Goal: Information Seeking & Learning: Learn about a topic

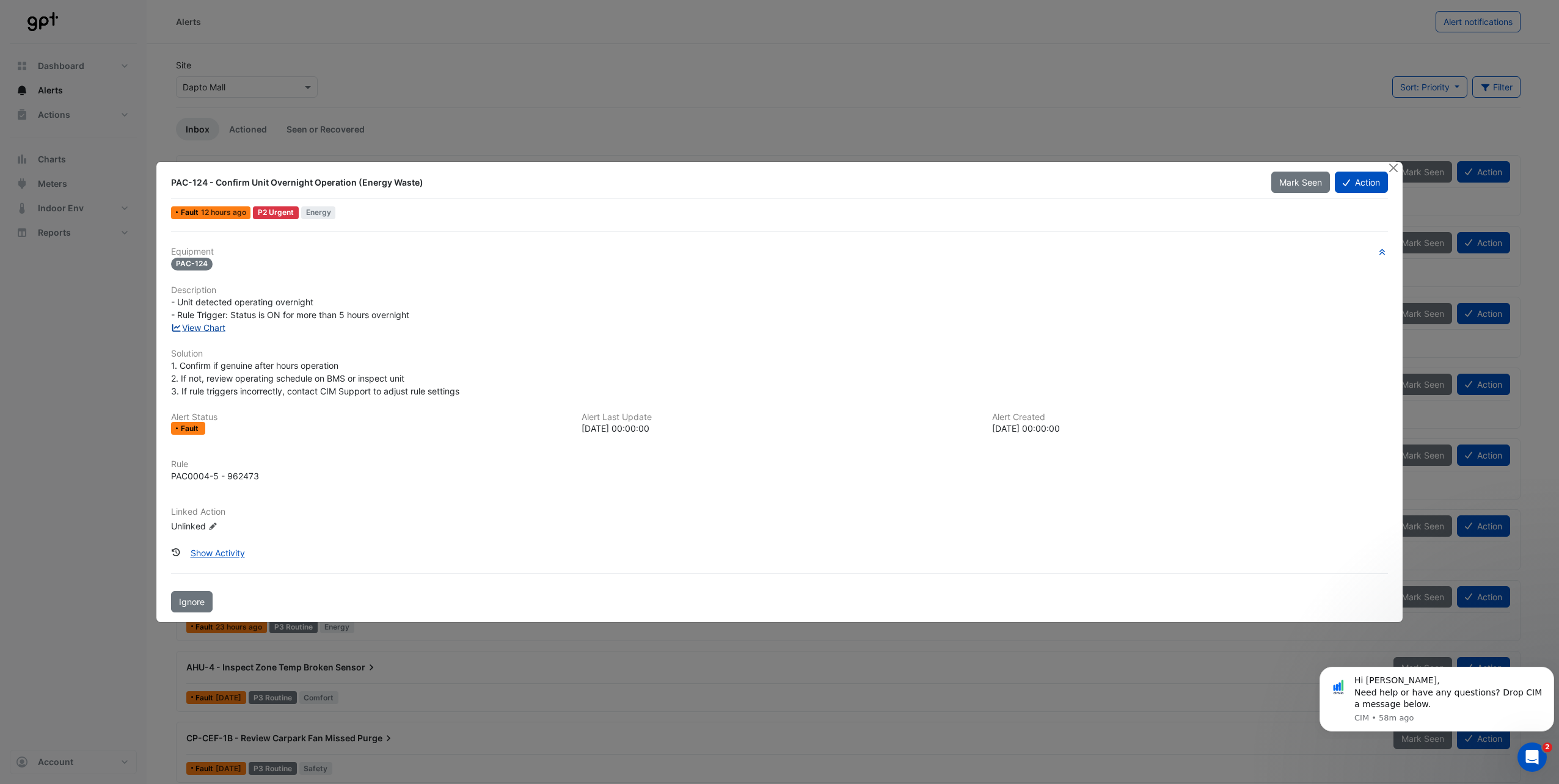
click at [186, 329] on link "View Chart" at bounding box center [198, 328] width 54 height 10
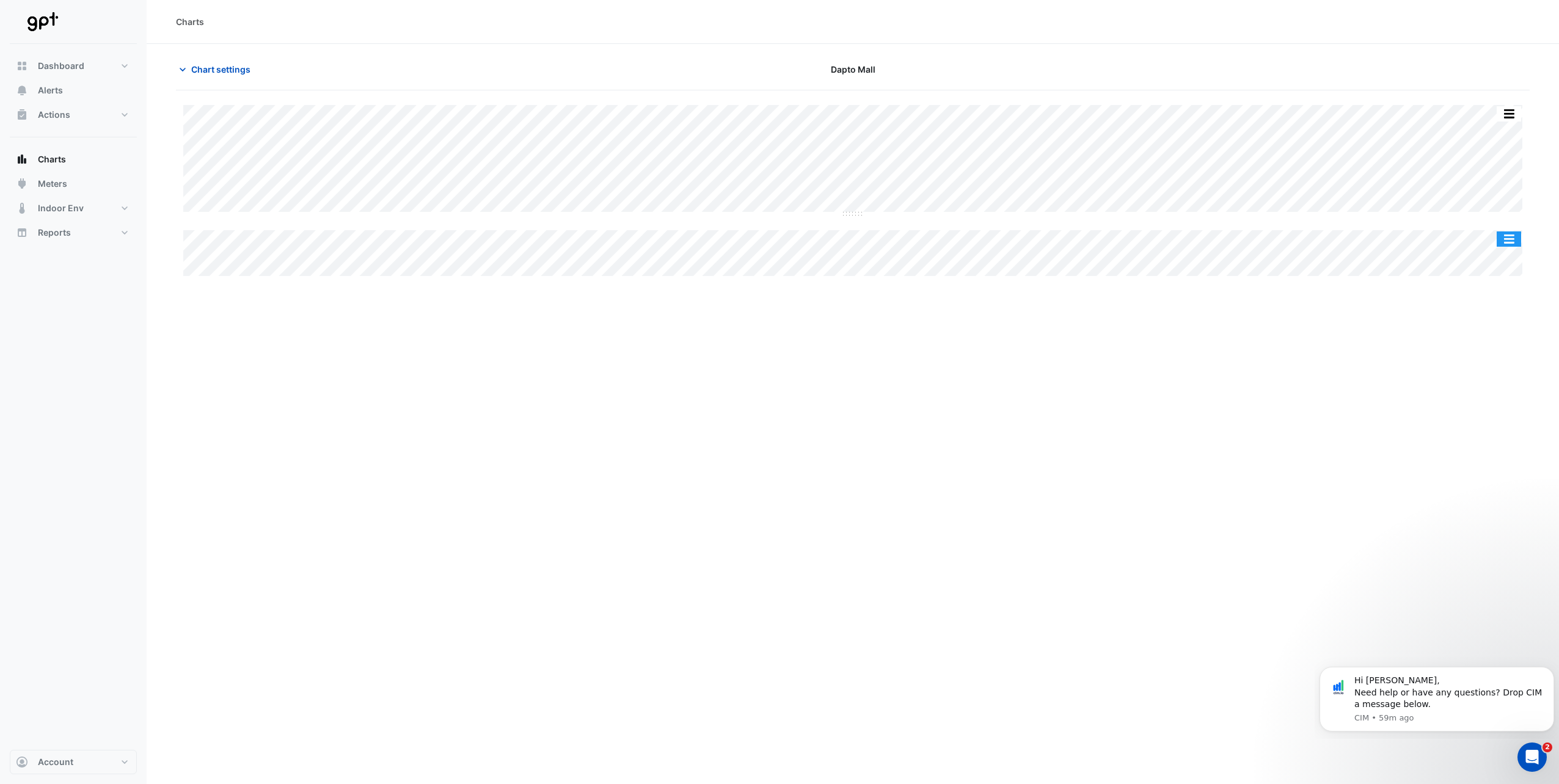
click at [1506, 240] on button "button" at bounding box center [1509, 239] width 24 height 15
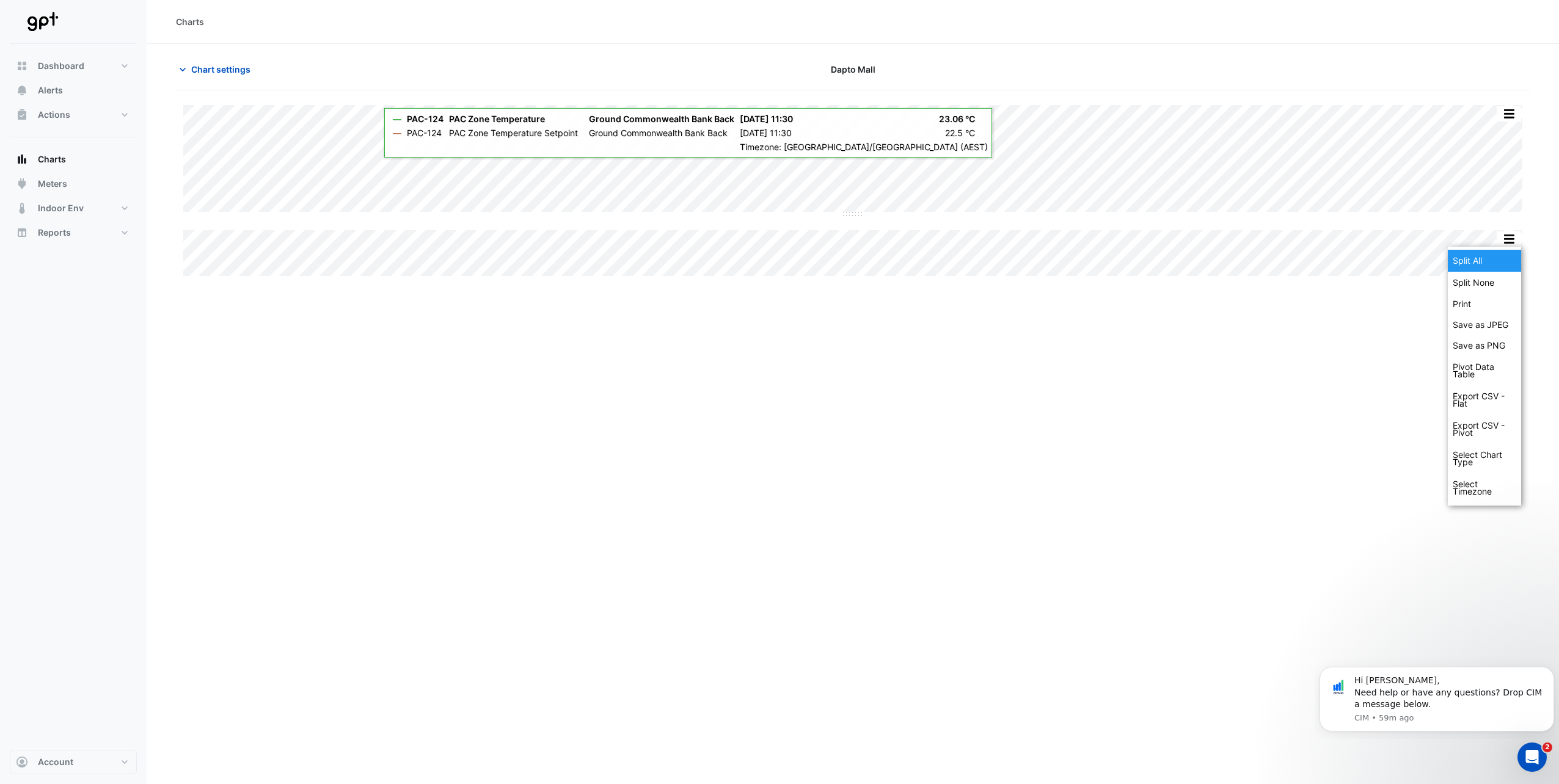
click at [1498, 256] on div "Split All" at bounding box center [1484, 261] width 73 height 22
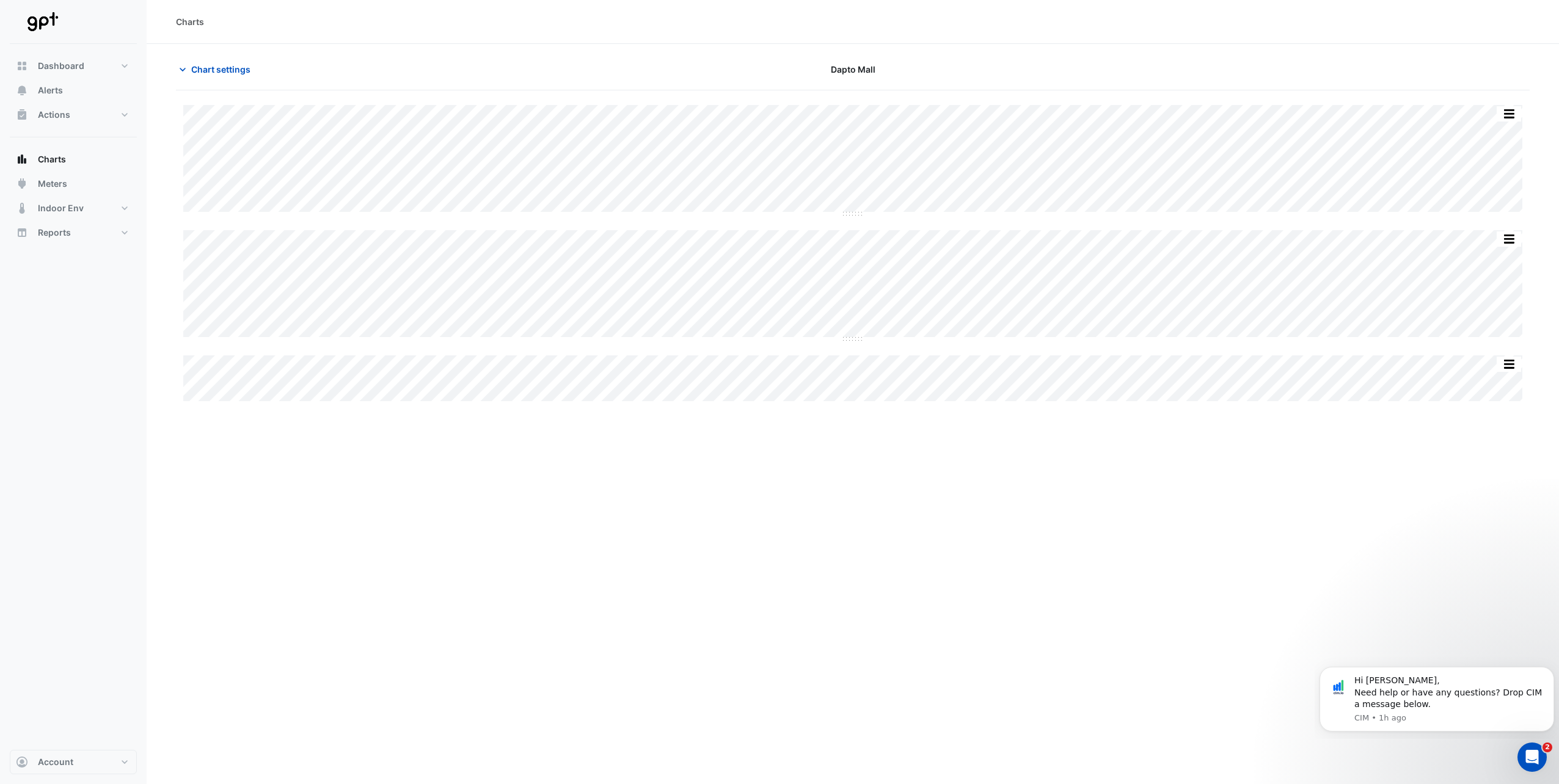
drag, startPoint x: 902, startPoint y: 414, endPoint x: 785, endPoint y: 416, distance: 117.0
click at [785, 416] on div "Charts Chart settings [GEOGRAPHIC_DATA] Split by Unit Split None Print Save as …" at bounding box center [853, 392] width 1412 height 784
drag, startPoint x: 803, startPoint y: 409, endPoint x: 779, endPoint y: 418, distance: 25.6
click at [779, 418] on div "Charts Chart settings [GEOGRAPHIC_DATA] Split by Unit Split None Print Save as …" at bounding box center [853, 392] width 1412 height 784
click at [213, 74] on span "Chart settings" at bounding box center [221, 69] width 60 height 13
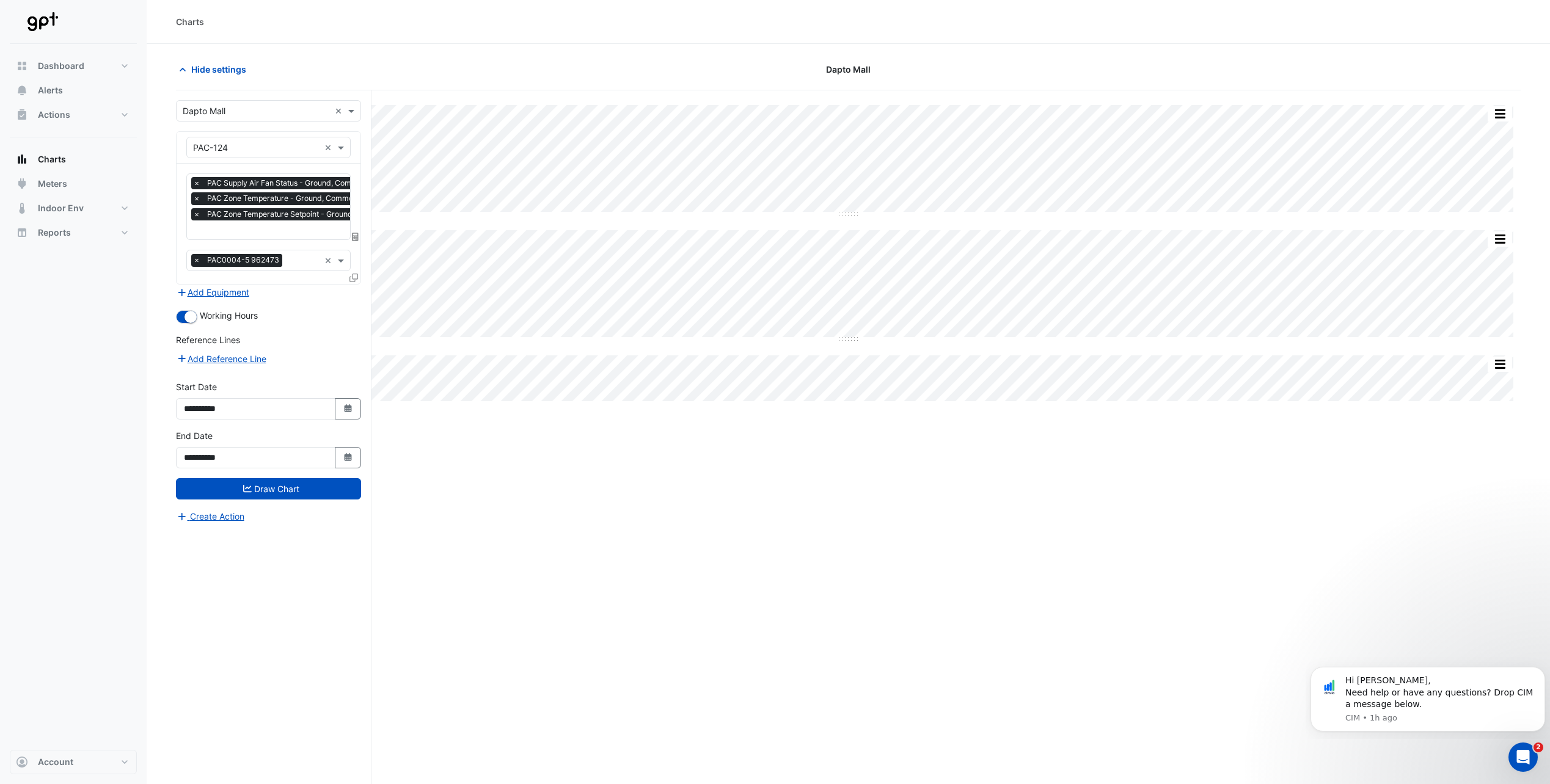
click at [632, 658] on div "Split by Unit Split None Print Save as JPEG Save as PNG Pivot Data Table Export…" at bounding box center [848, 460] width 1344 height 740
